Goal: Communication & Community: Share content

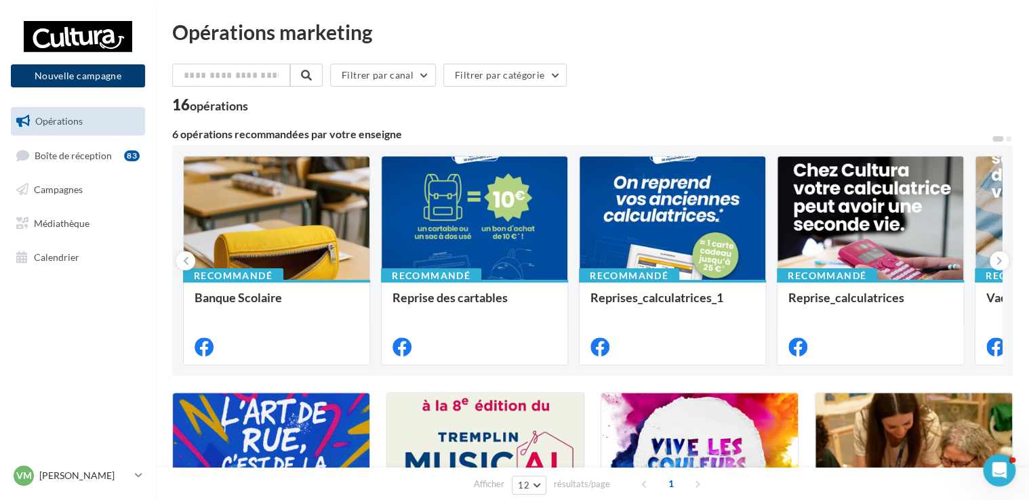
click at [85, 83] on button "Nouvelle campagne" at bounding box center [78, 75] width 134 height 23
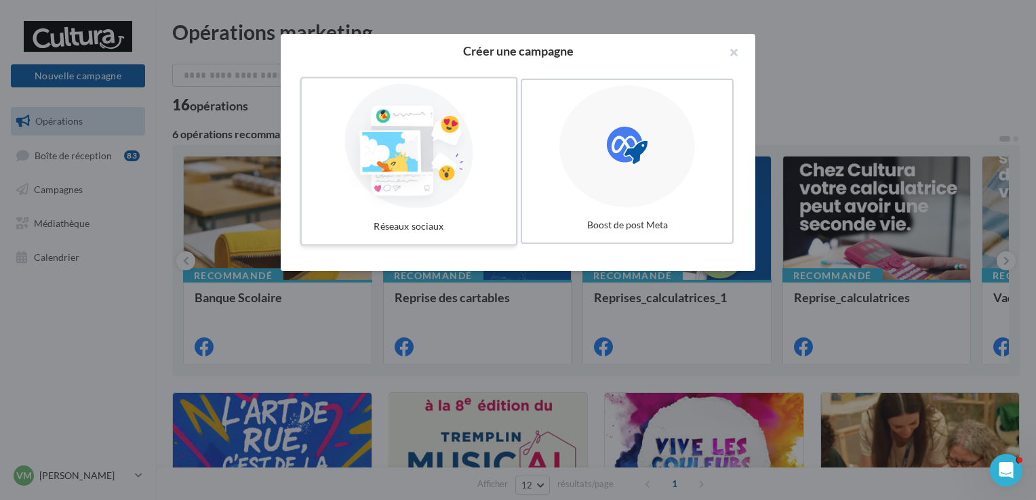
click at [425, 147] on div at bounding box center [408, 146] width 203 height 125
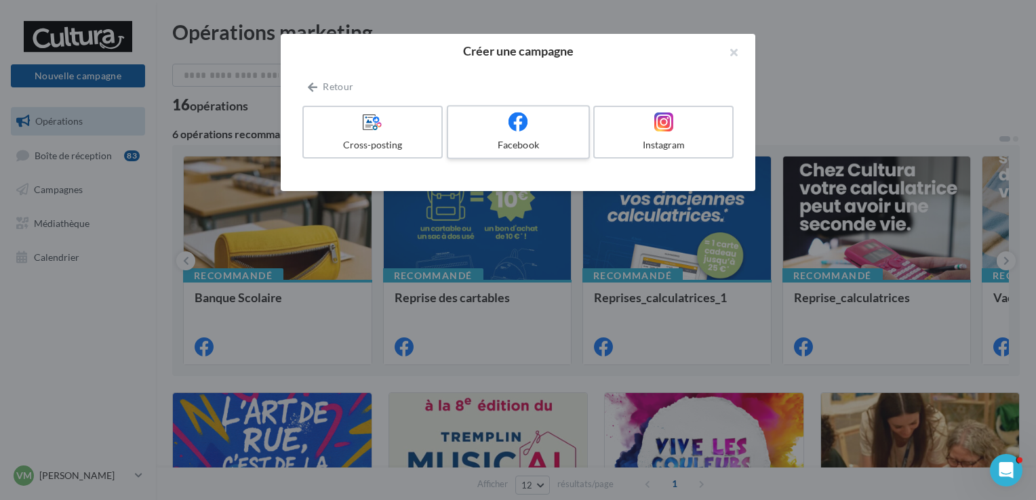
click at [521, 129] on icon at bounding box center [518, 122] width 20 height 20
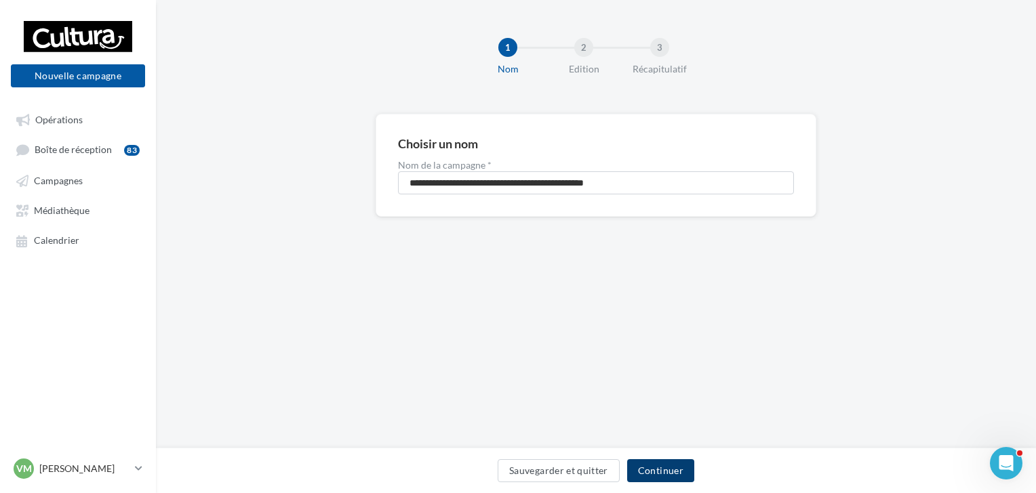
click at [670, 470] on button "Continuer" at bounding box center [660, 471] width 67 height 23
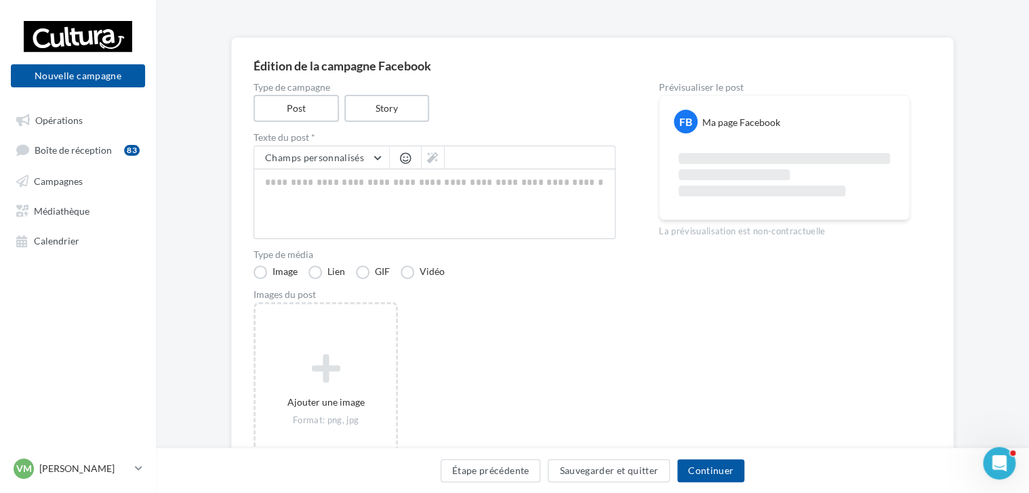
scroll to position [172, 0]
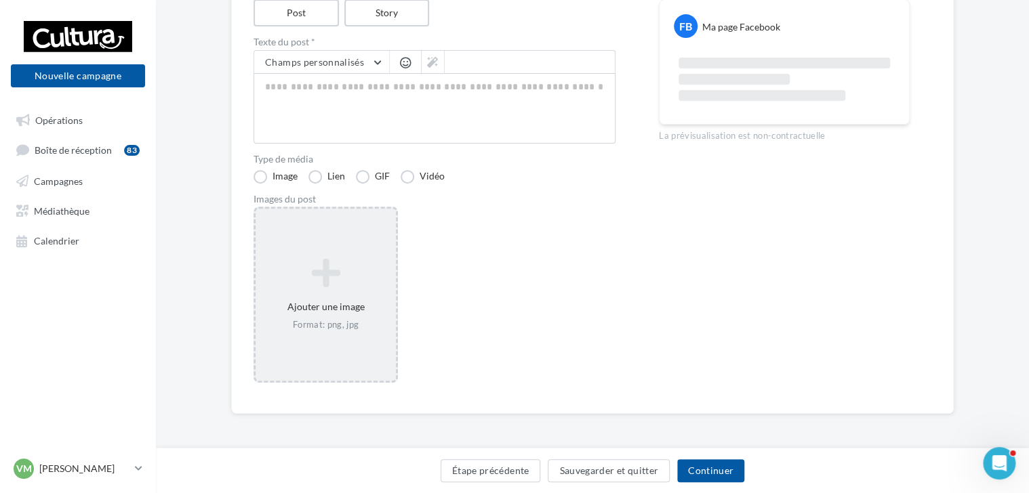
click at [280, 294] on div "Ajouter une image Format: png, jpg" at bounding box center [326, 294] width 140 height 87
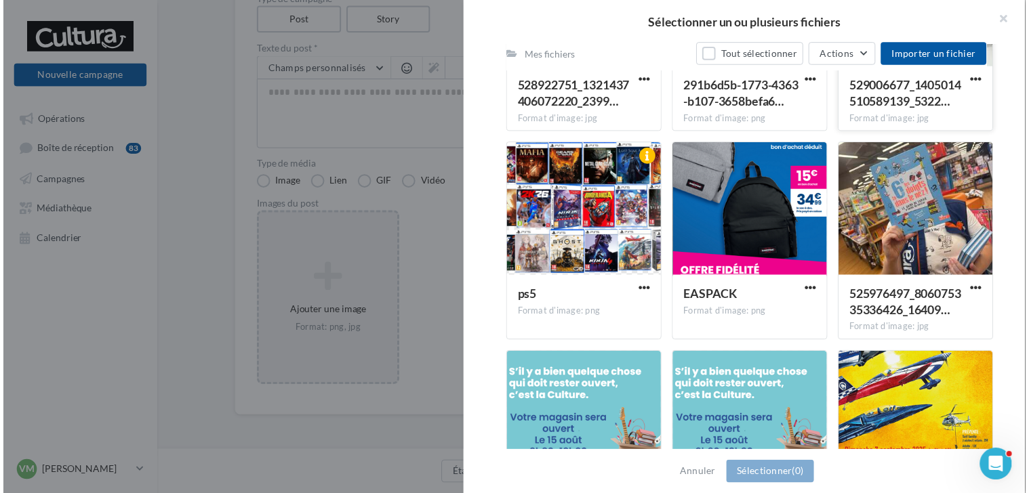
scroll to position [610, 0]
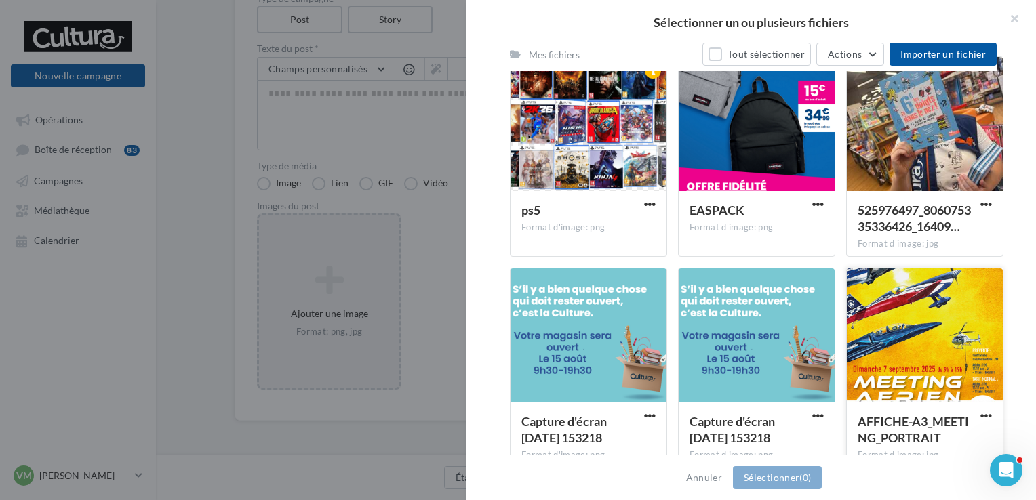
click at [929, 353] on div at bounding box center [925, 336] width 156 height 136
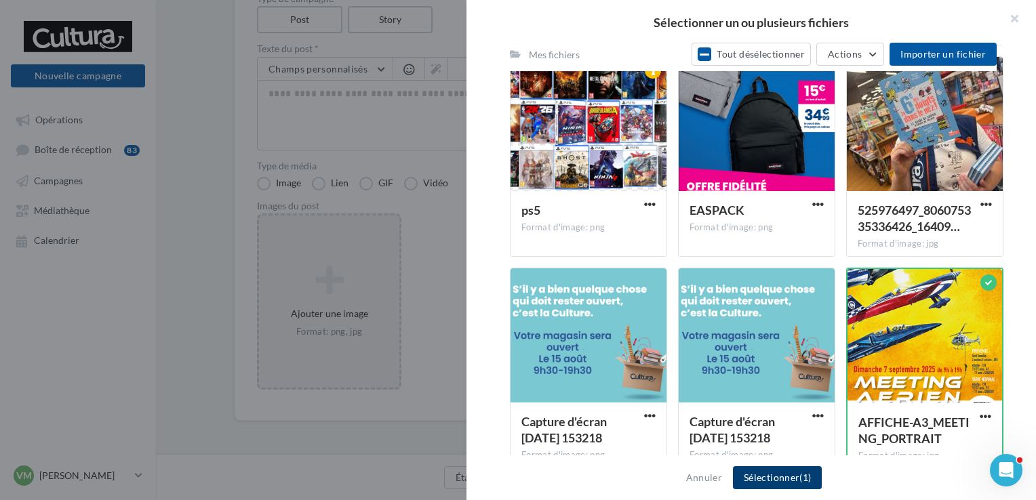
click at [788, 478] on button "Sélectionner (1)" at bounding box center [777, 477] width 89 height 23
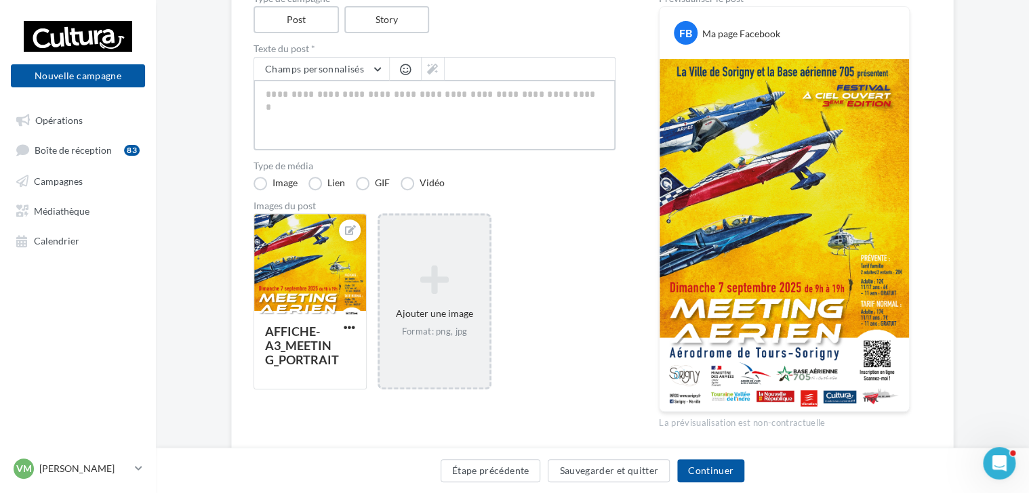
click at [361, 83] on textarea at bounding box center [434, 115] width 362 height 70
type textarea "*"
paste textarea "**********"
type textarea "**********"
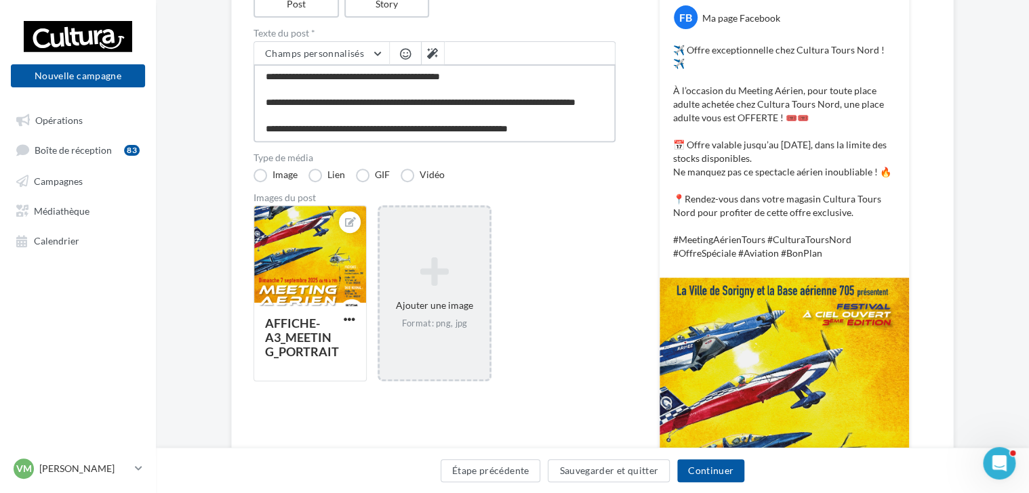
scroll to position [30, 0]
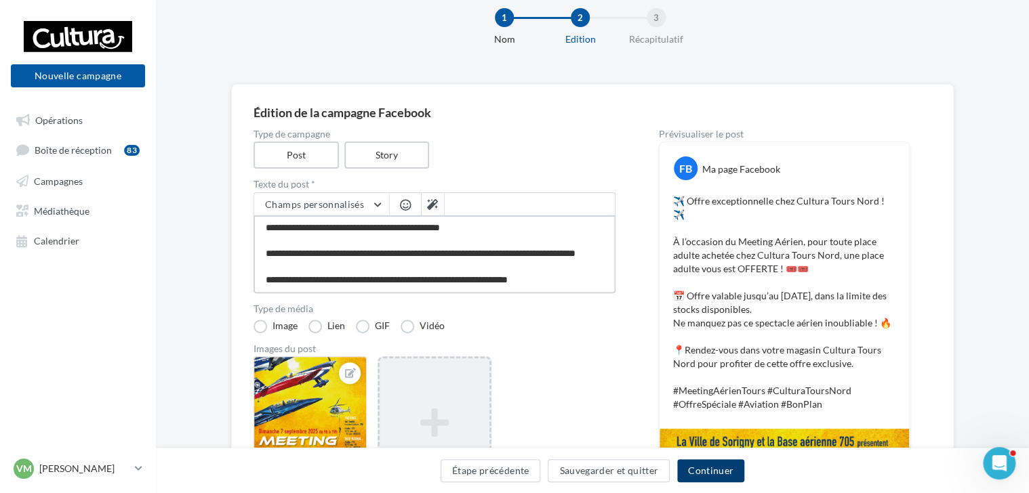
type textarea "**********"
click at [730, 468] on button "Continuer" at bounding box center [710, 471] width 67 height 23
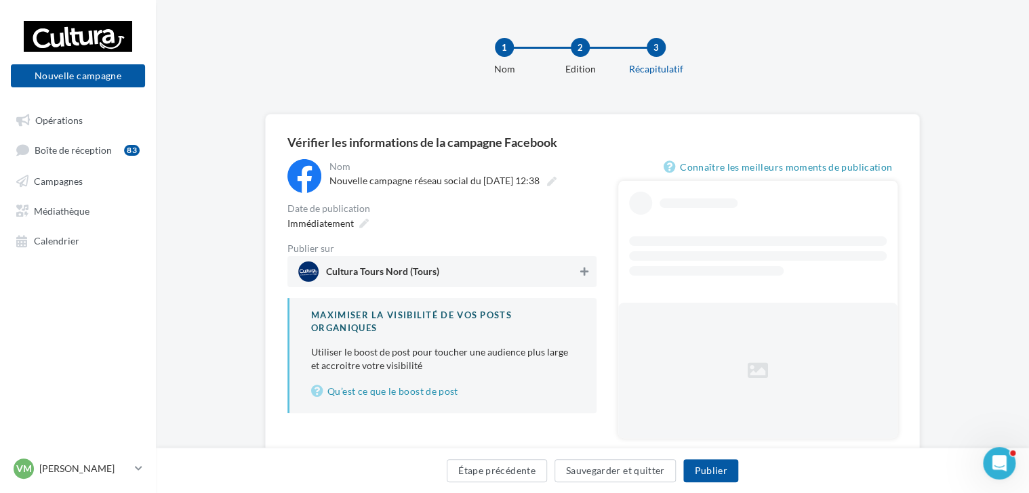
click at [579, 271] on button at bounding box center [584, 272] width 14 height 16
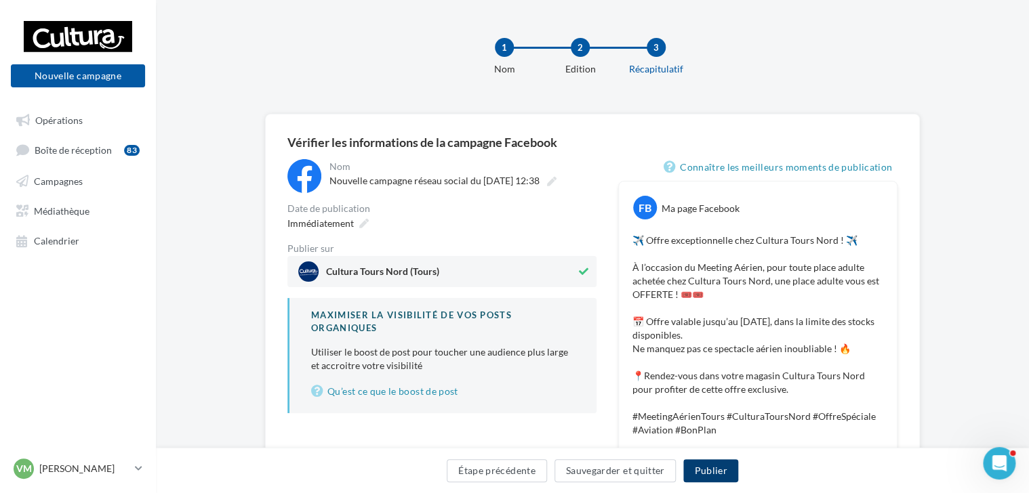
click at [720, 469] on button "Publier" at bounding box center [710, 471] width 54 height 23
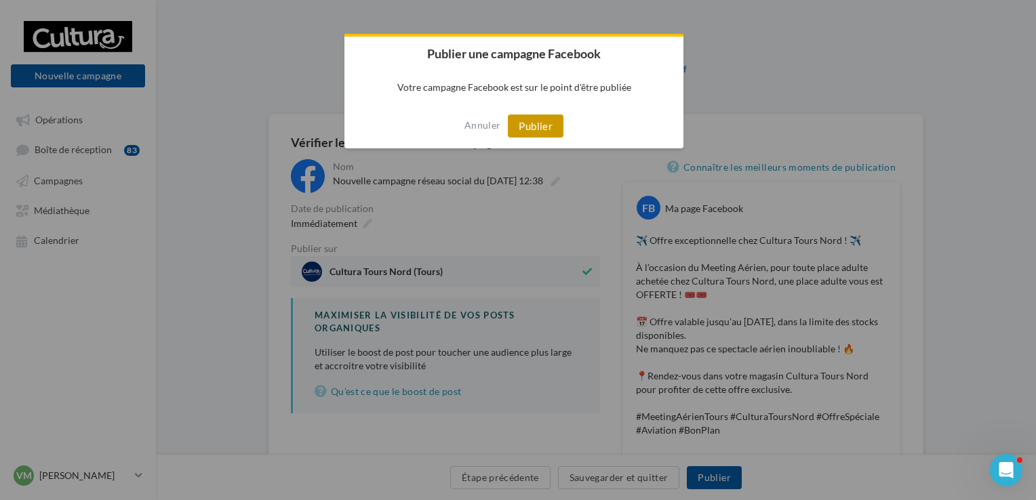
click at [523, 129] on button "Publier" at bounding box center [536, 126] width 56 height 23
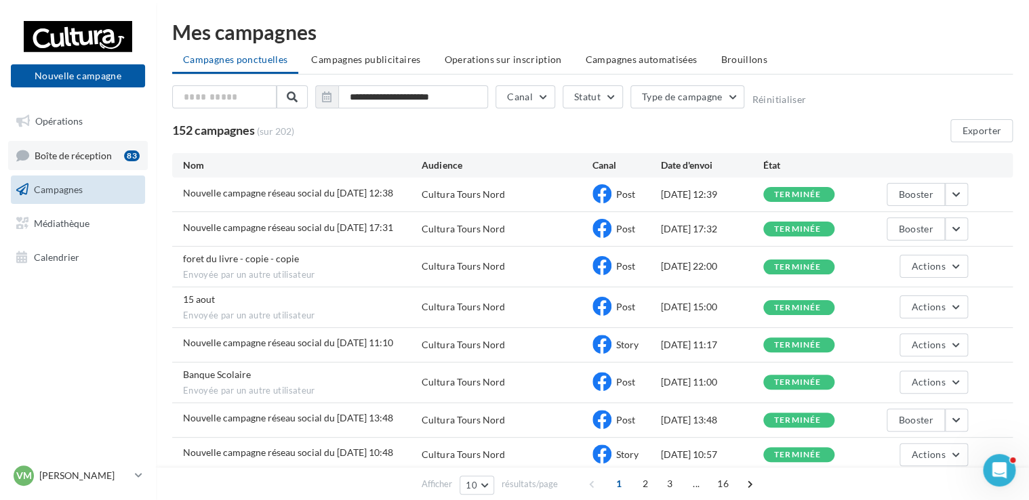
click at [52, 159] on span "Boîte de réception" at bounding box center [73, 155] width 77 height 12
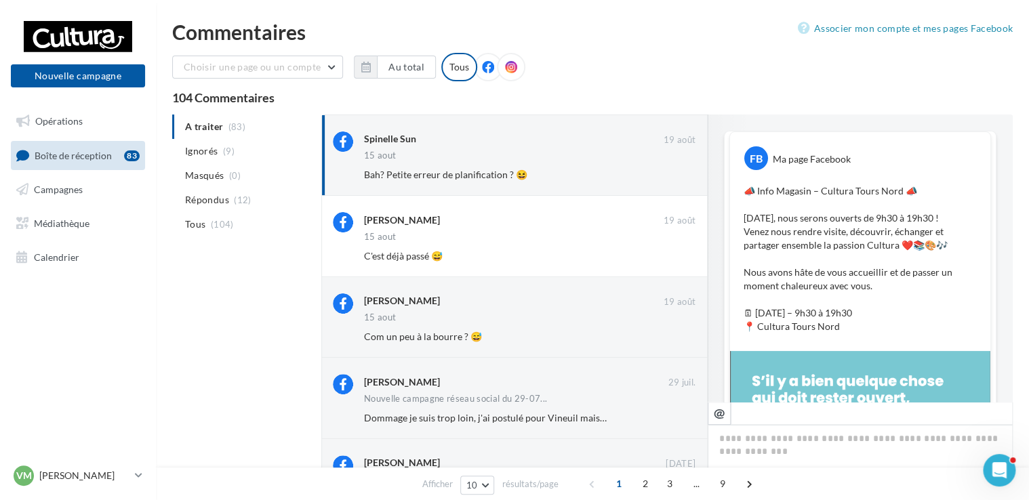
scroll to position [226, 0]
